Goal: Transaction & Acquisition: Purchase product/service

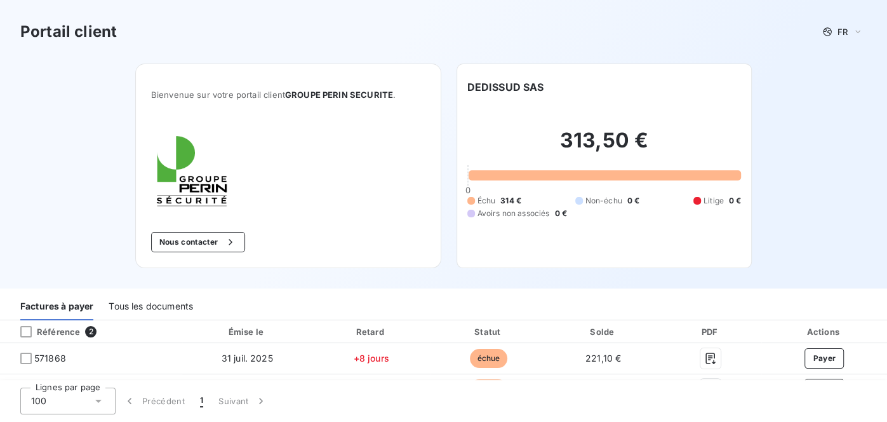
scroll to position [194, 0]
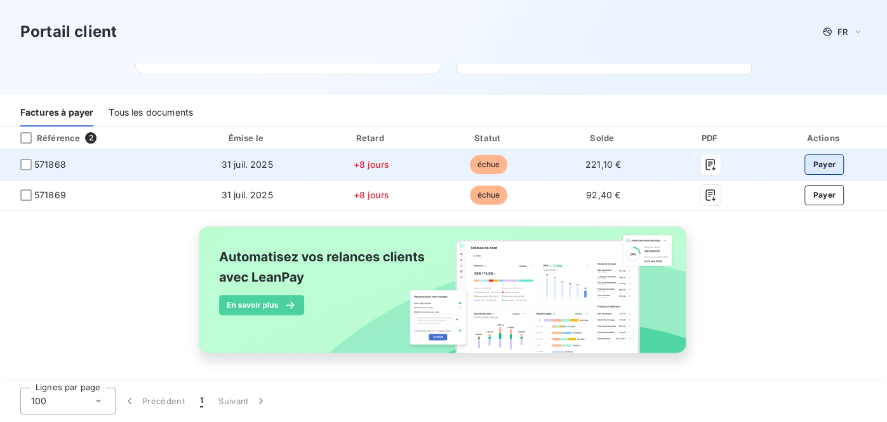
click at [830, 161] on button "Payer" at bounding box center [824, 164] width 39 height 20
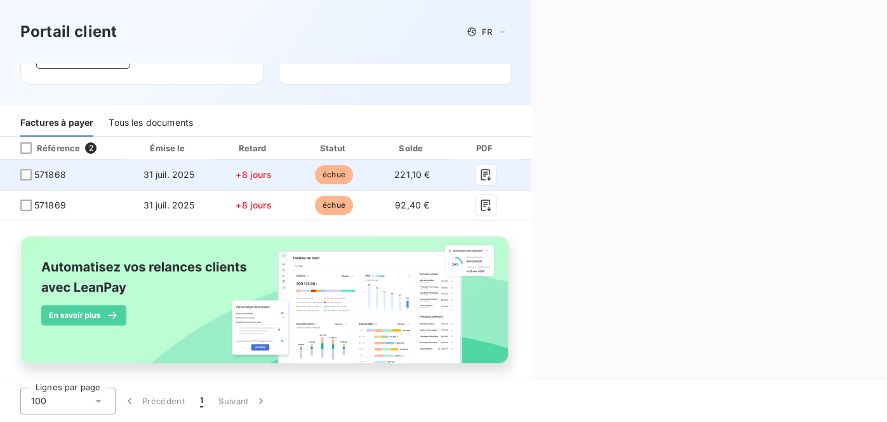
scroll to position [204, 0]
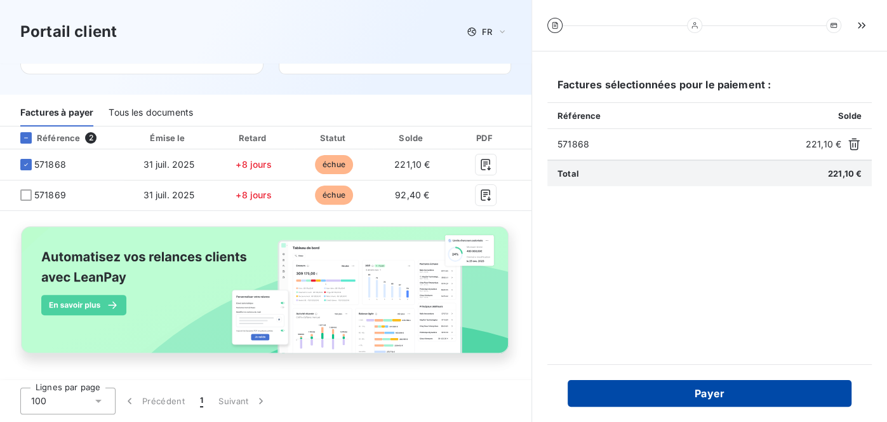
click at [742, 389] on button "Payer" at bounding box center [710, 393] width 284 height 27
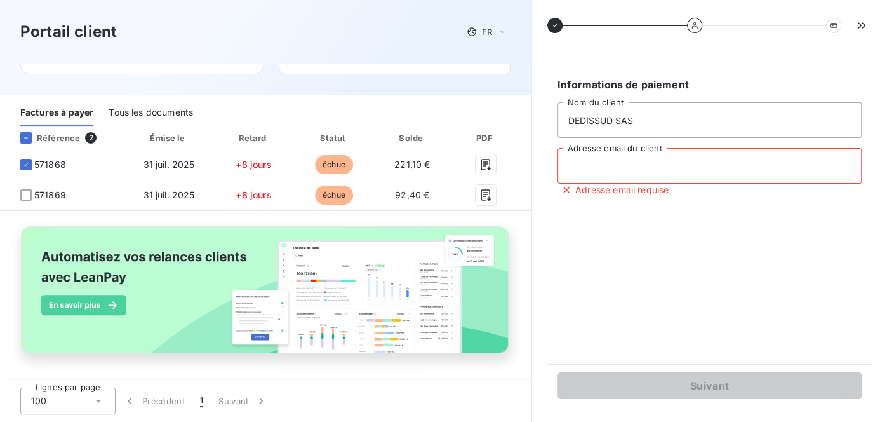
click at [587, 154] on input "Adresse email du client" at bounding box center [710, 166] width 304 height 36
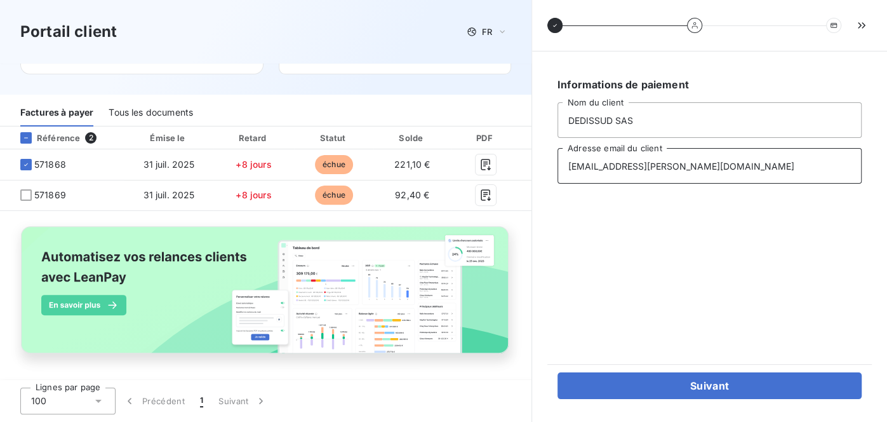
type input "[EMAIL_ADDRESS][PERSON_NAME][DOMAIN_NAME]"
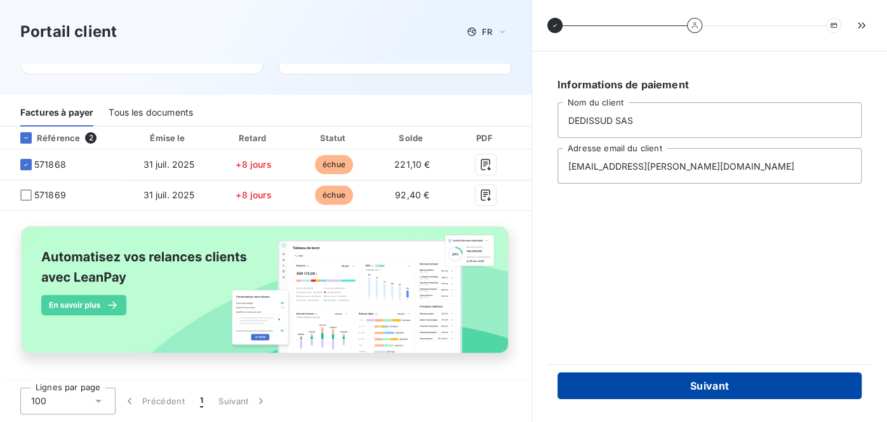
click at [657, 383] on button "Suivant" at bounding box center [710, 385] width 304 height 27
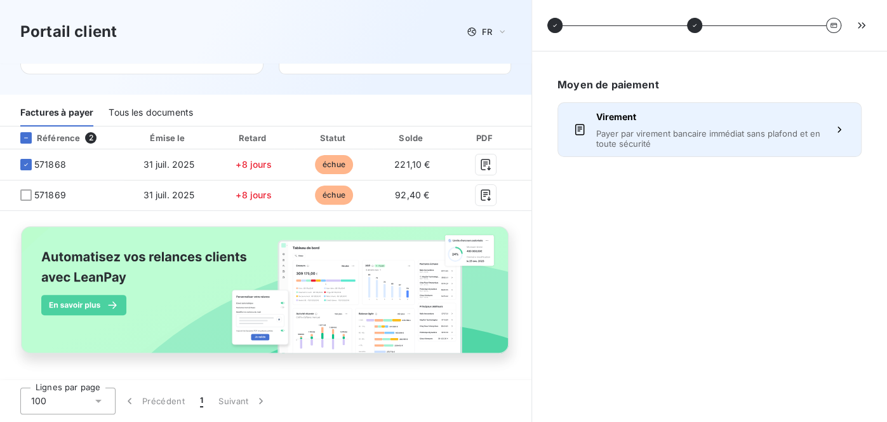
click at [756, 121] on span "Virement" at bounding box center [709, 117] width 227 height 13
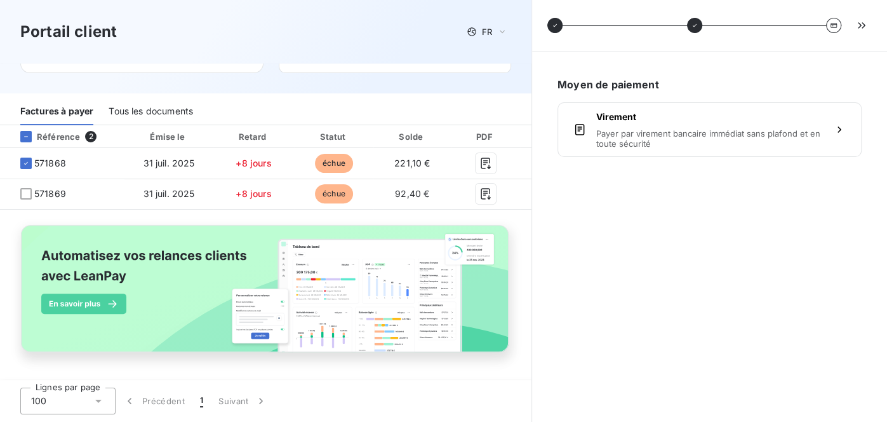
scroll to position [0, 0]
